Goal: Task Accomplishment & Management: Manage account settings

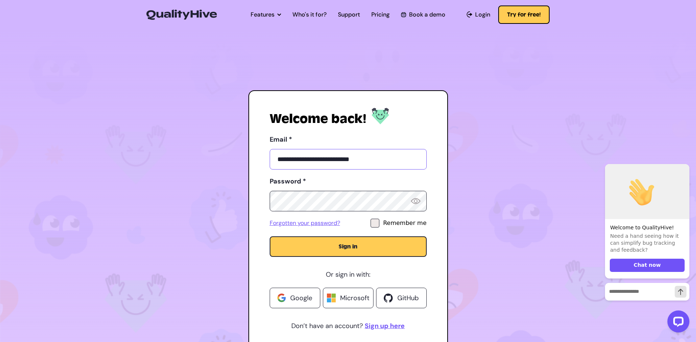
click at [336, 159] on input "**********" at bounding box center [348, 159] width 157 height 21
drag, startPoint x: 386, startPoint y: 164, endPoint x: 73, endPoint y: 177, distance: 313.1
click at [73, 177] on section "**********" at bounding box center [348, 190] width 696 height 325
type input "**********"
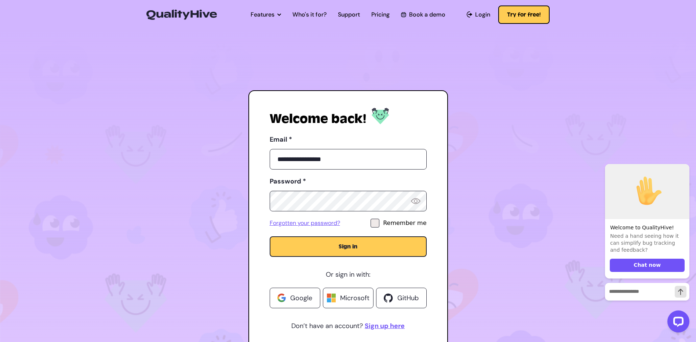
click at [314, 247] on button "Sign in" at bounding box center [348, 246] width 157 height 21
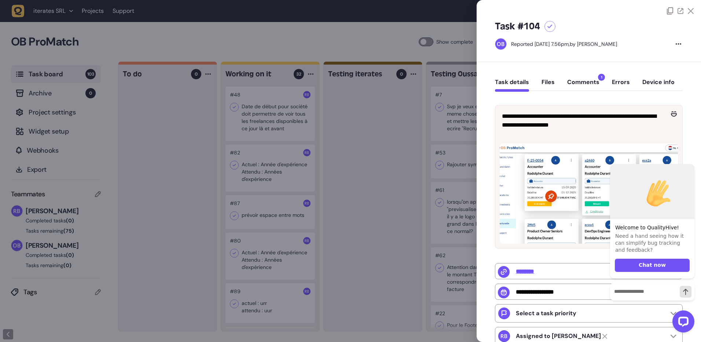
click at [581, 84] on button "Comments 1" at bounding box center [583, 84] width 32 height 13
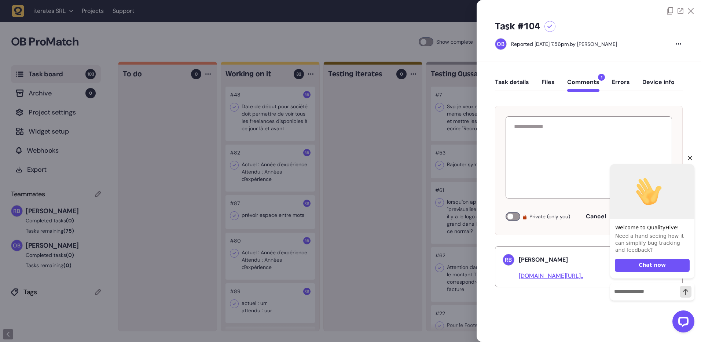
click at [691, 159] on icon "Hide greeting" at bounding box center [690, 158] width 4 height 4
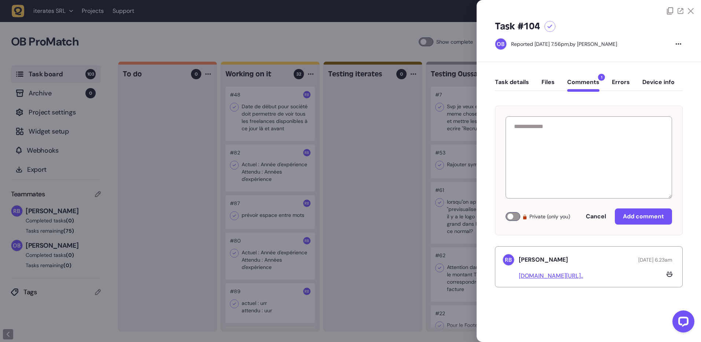
click at [256, 240] on div at bounding box center [350, 171] width 701 height 342
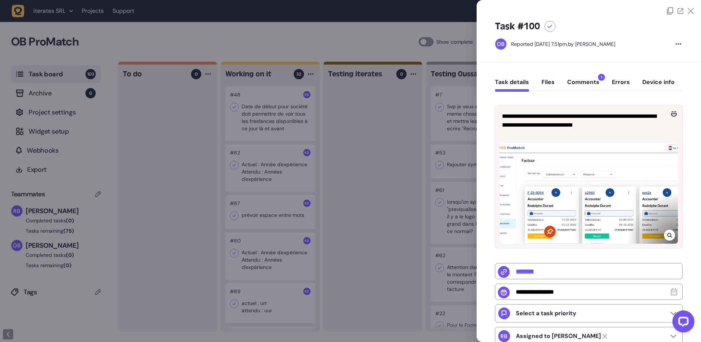
click at [579, 76] on div "Task details Files Comments 1 Errors Device info" at bounding box center [589, 84] width 188 height 22
click at [582, 83] on button "Comments 1" at bounding box center [583, 84] width 32 height 13
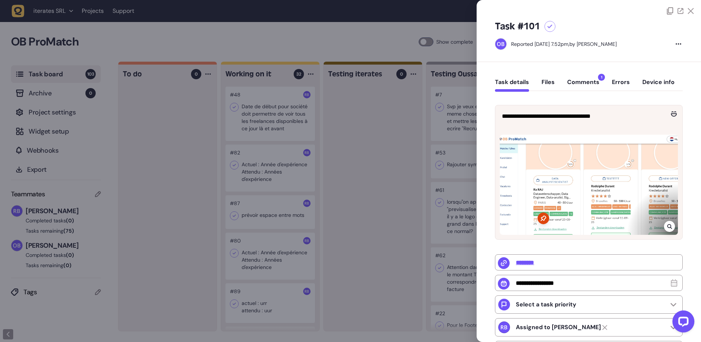
click at [590, 84] on button "Comments 1" at bounding box center [583, 84] width 32 height 13
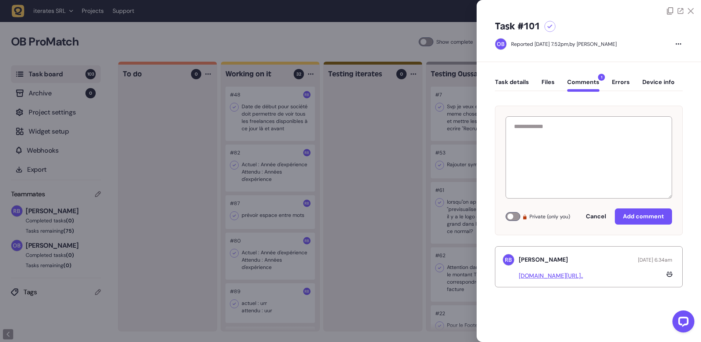
click at [511, 82] on button "Task details" at bounding box center [512, 84] width 34 height 13
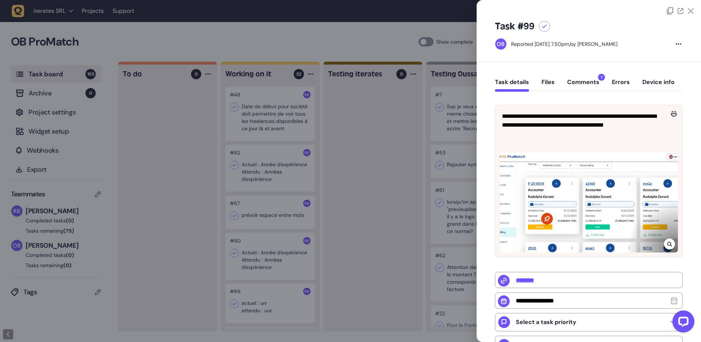
drag, startPoint x: 590, startPoint y: 85, endPoint x: 598, endPoint y: 83, distance: 8.5
click at [590, 87] on button "Comments 1" at bounding box center [583, 84] width 32 height 13
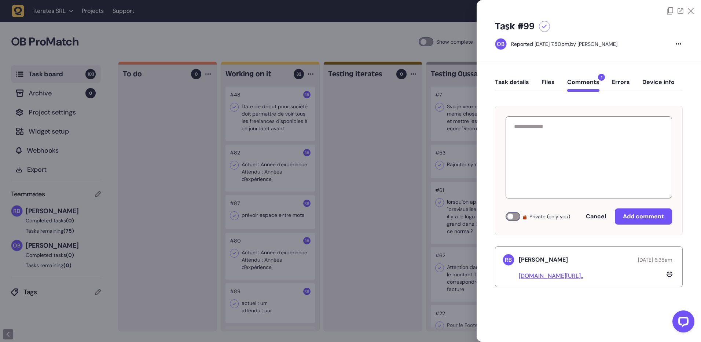
click at [692, 11] on icon at bounding box center [691, 11] width 6 height 6
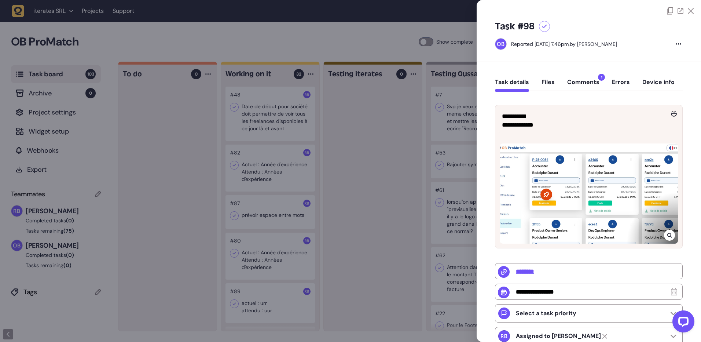
click at [583, 82] on button "Comments 1" at bounding box center [583, 84] width 32 height 13
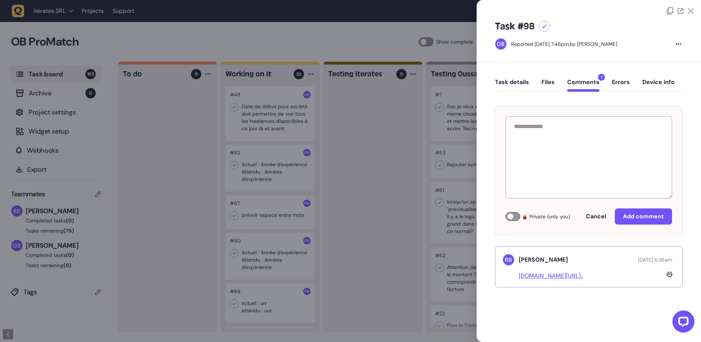
click at [692, 10] on icon at bounding box center [691, 11] width 6 height 6
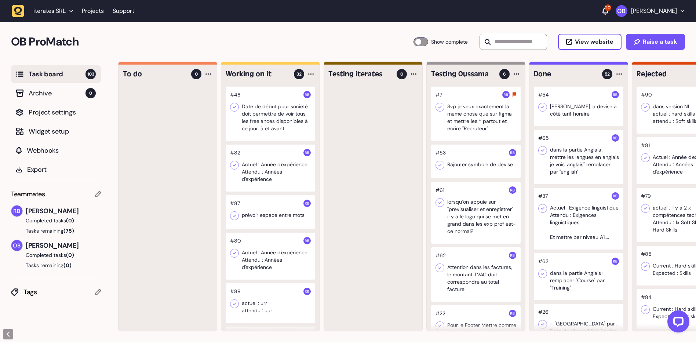
click at [270, 298] on div at bounding box center [270, 303] width 89 height 40
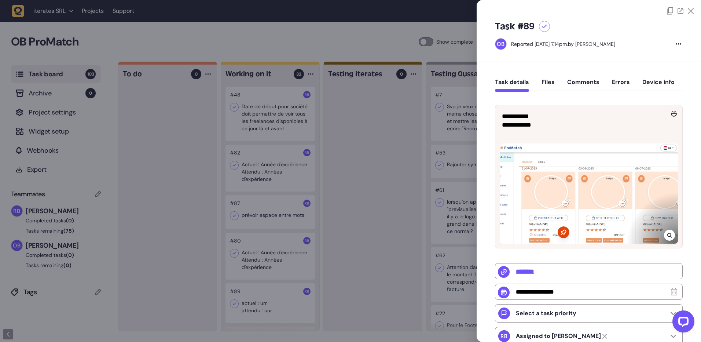
click at [260, 276] on div at bounding box center [350, 171] width 701 height 342
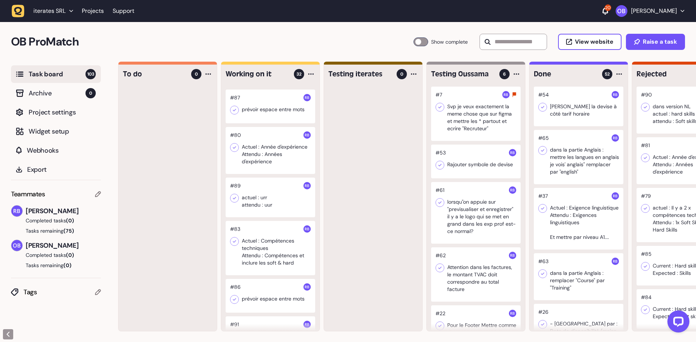
scroll to position [110, 0]
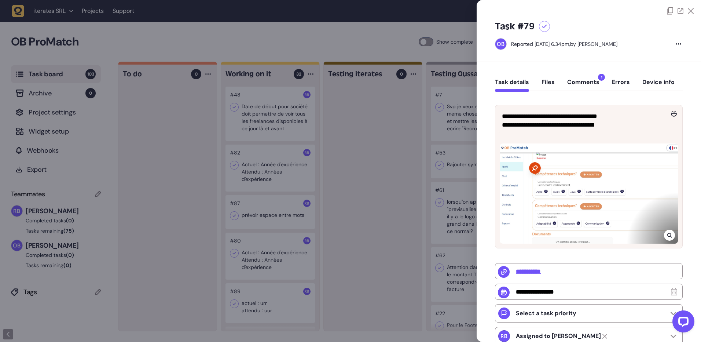
click at [588, 79] on button "Comments 1" at bounding box center [583, 84] width 32 height 13
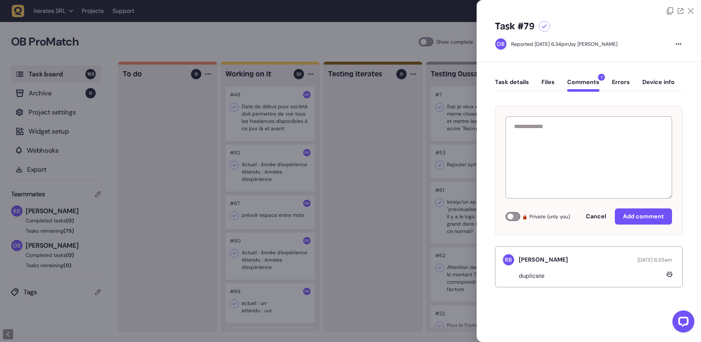
click at [519, 84] on button "Task details" at bounding box center [512, 84] width 34 height 13
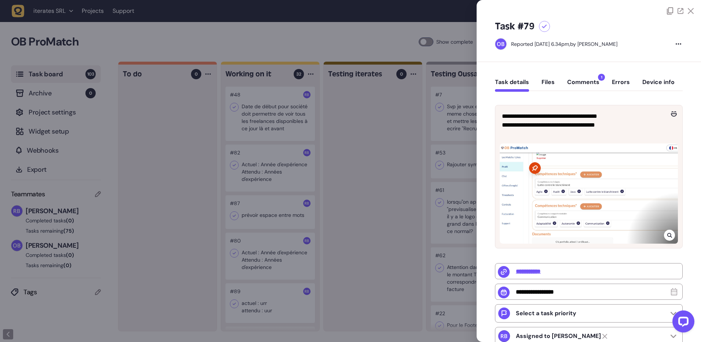
click at [582, 87] on button "Comments 1" at bounding box center [583, 84] width 32 height 13
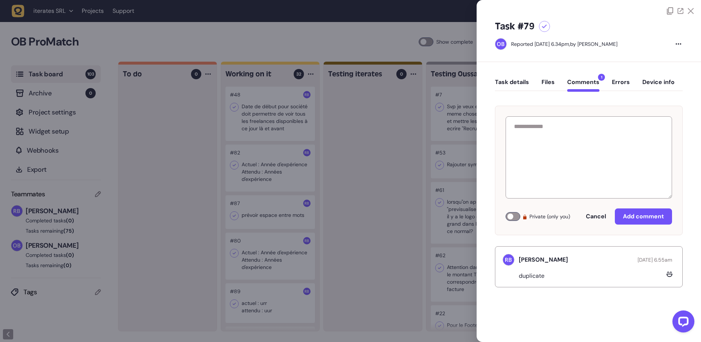
click at [509, 81] on button "Task details" at bounding box center [512, 84] width 34 height 13
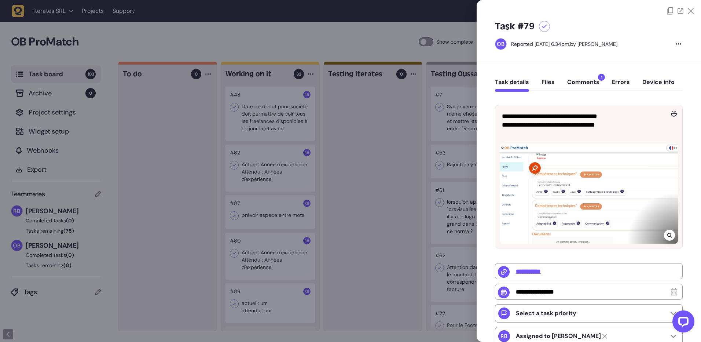
click at [402, 185] on div at bounding box center [350, 171] width 701 height 342
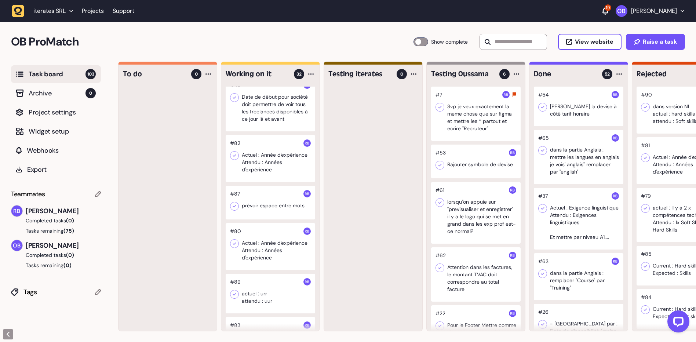
scroll to position [37, 0]
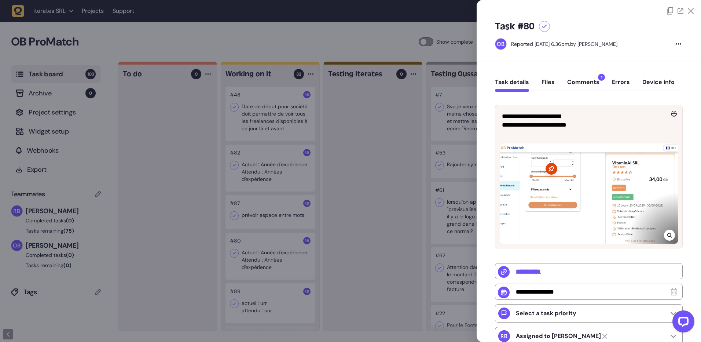
click at [578, 84] on button "Comments 1" at bounding box center [583, 84] width 32 height 13
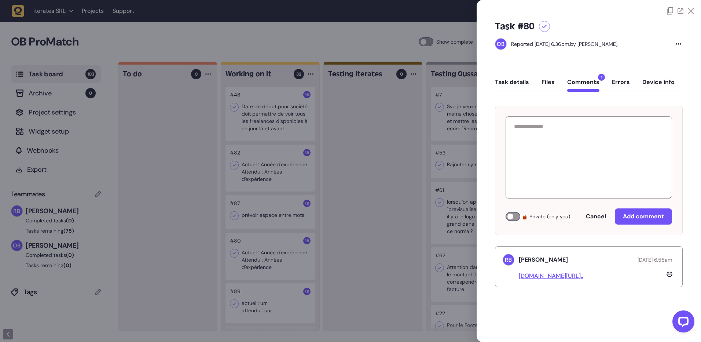
click at [691, 13] on icon at bounding box center [691, 11] width 6 height 6
